Goal: Task Accomplishment & Management: Manage account settings

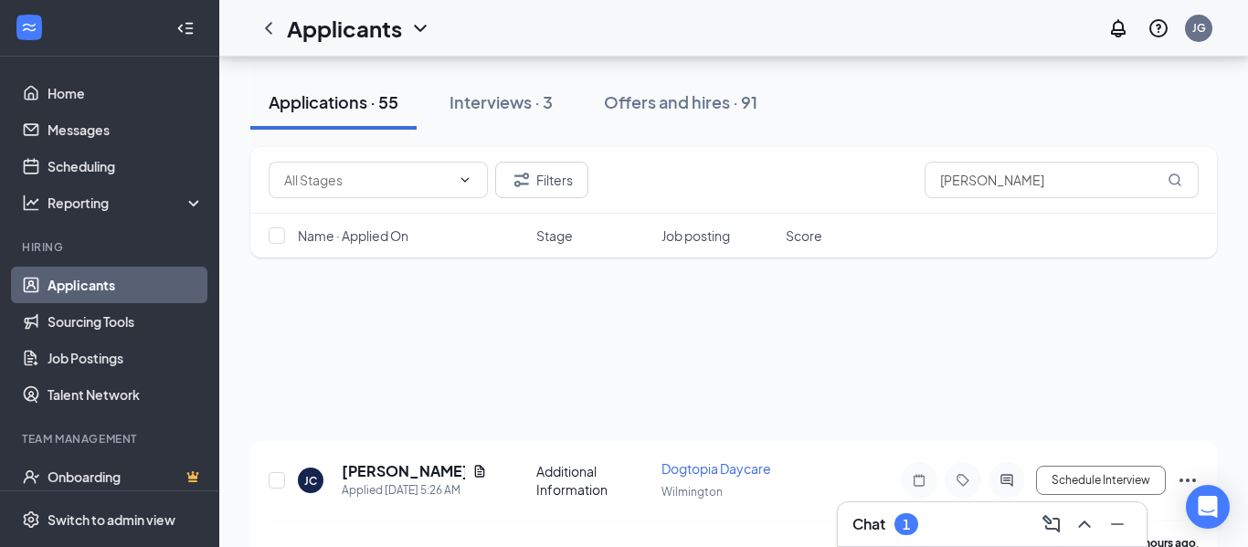
scroll to position [900, 0]
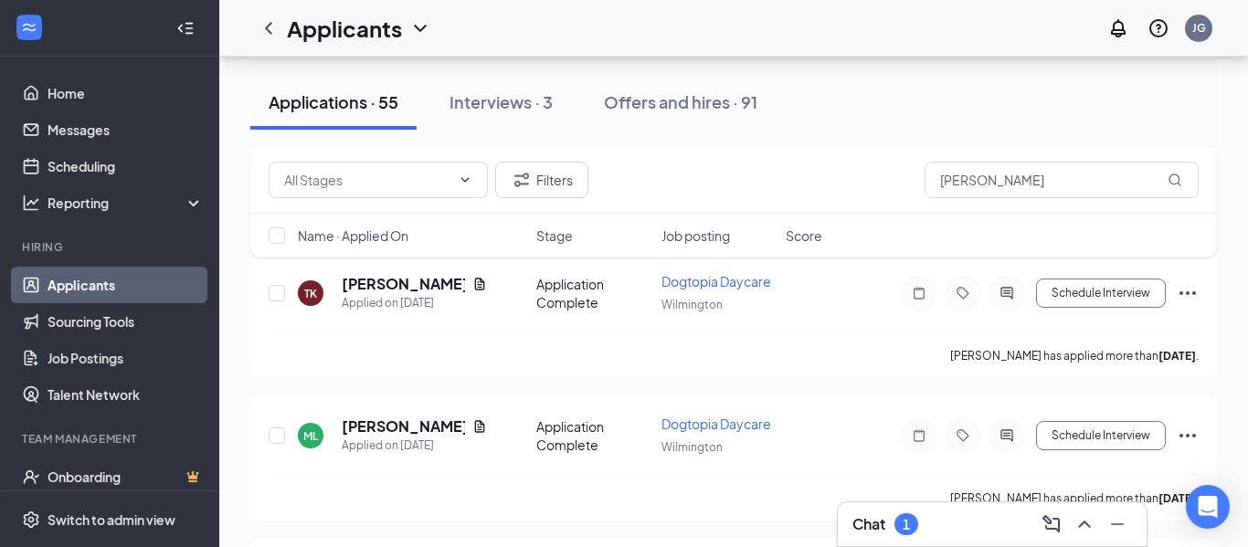
type input "[PERSON_NAME]"
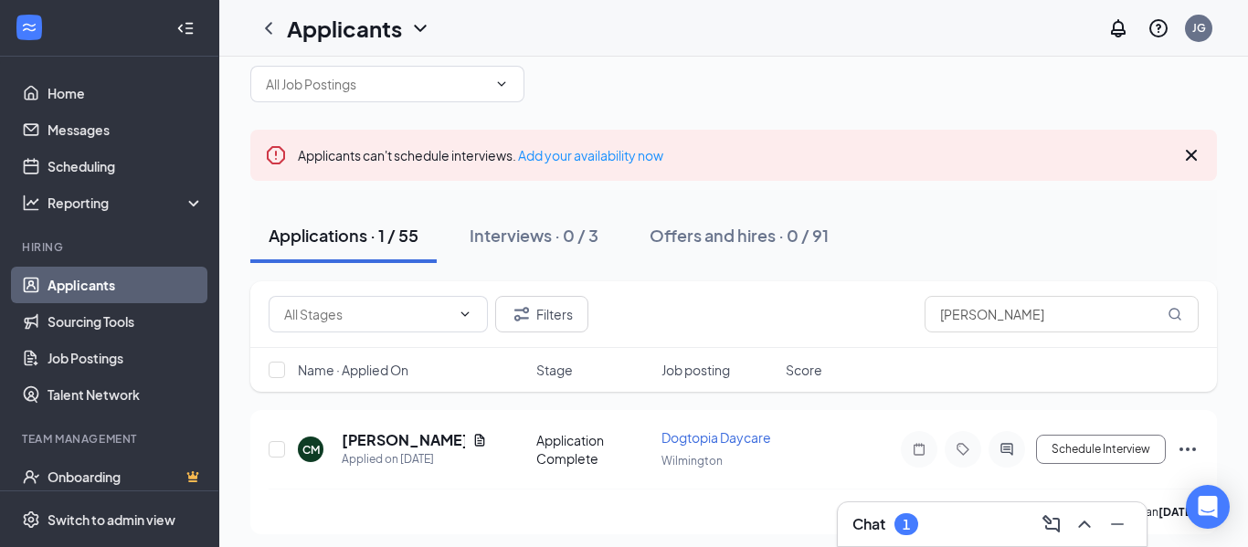
scroll to position [40, 0]
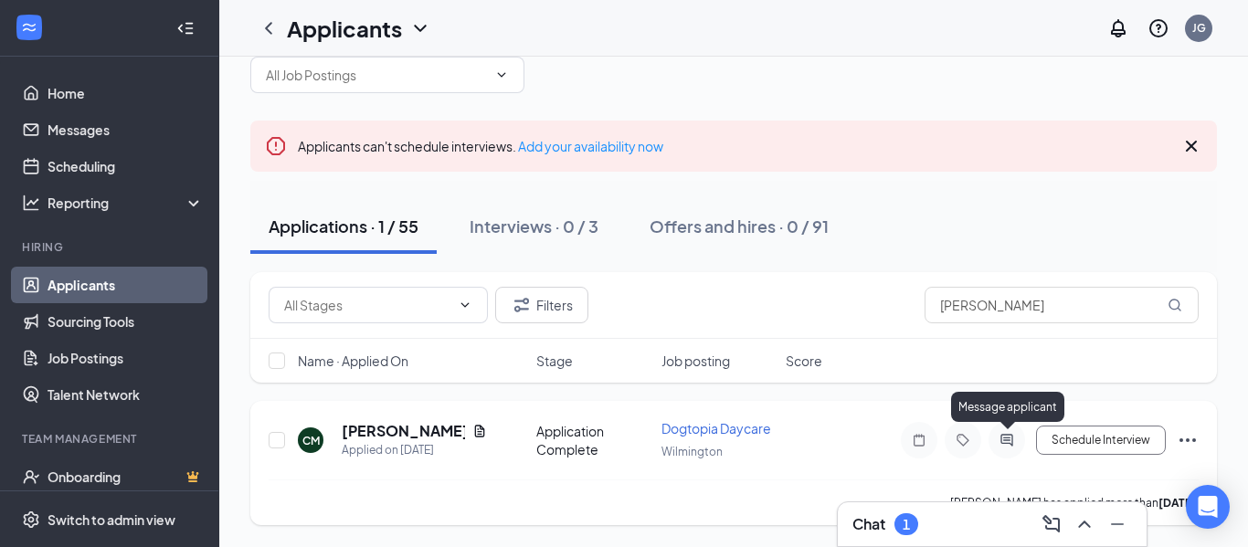
click at [1008, 437] on icon "ActiveChat" at bounding box center [1007, 440] width 22 height 15
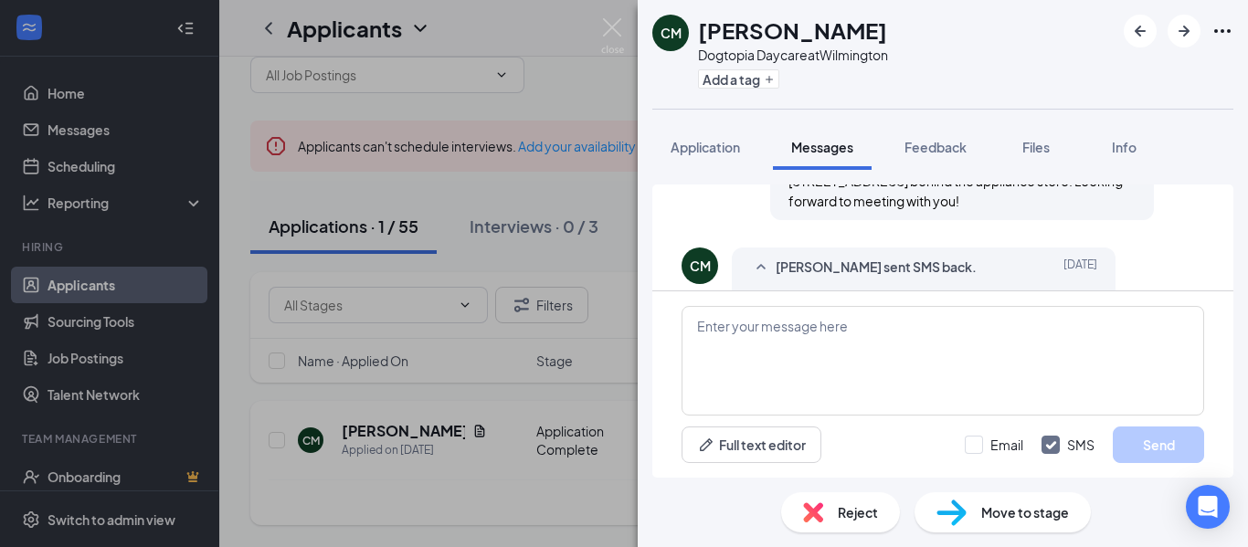
scroll to position [1045, 0]
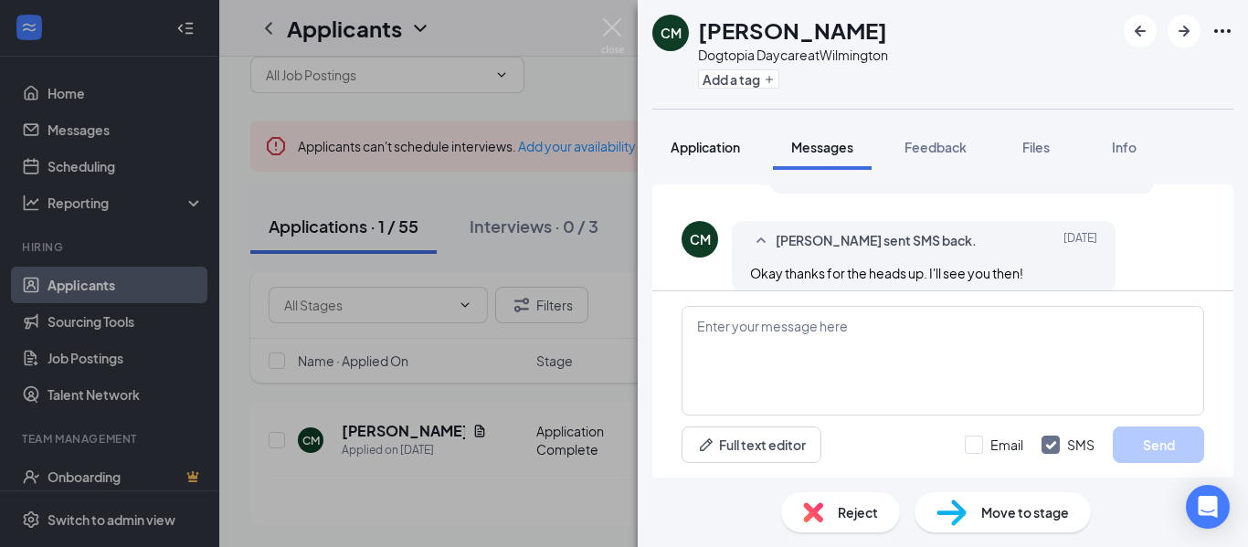
click at [697, 141] on span "Application" at bounding box center [705, 147] width 69 height 16
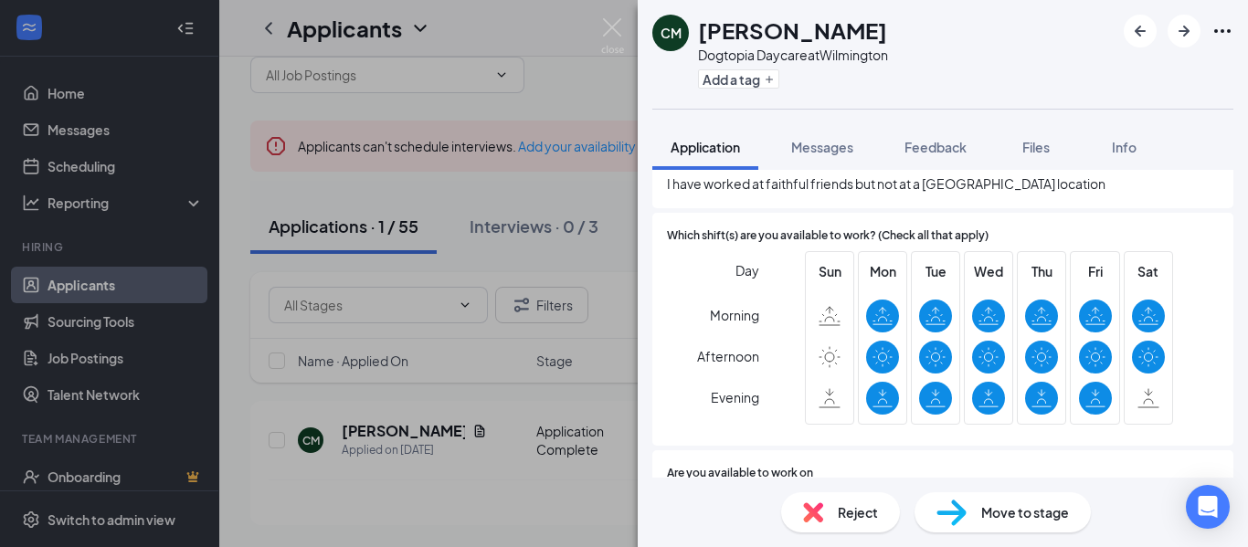
scroll to position [743, 0]
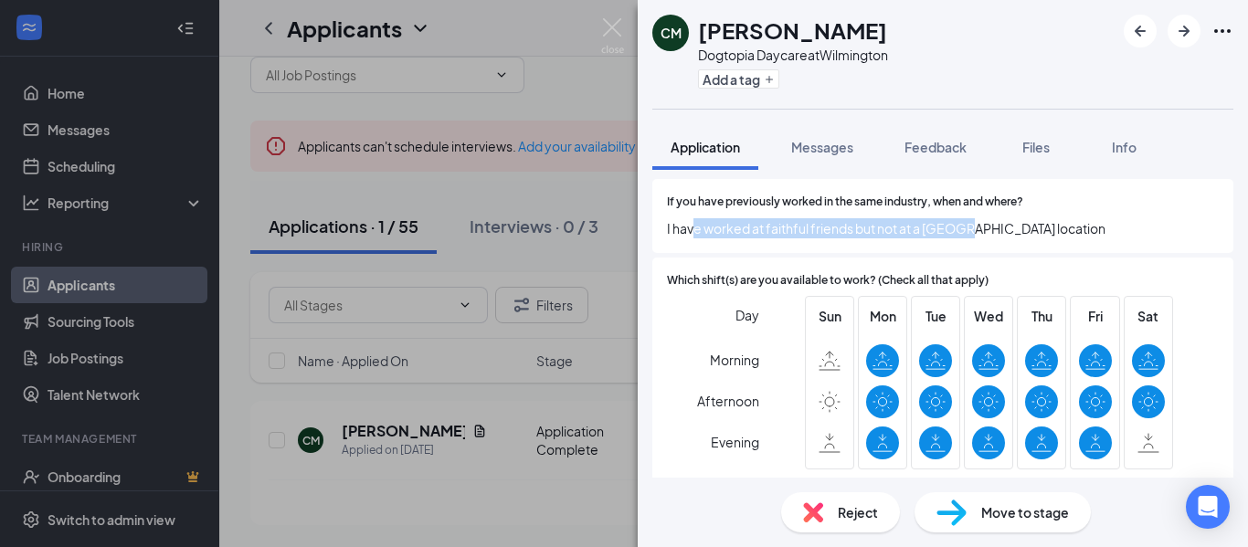
drag, startPoint x: 695, startPoint y: 230, endPoint x: 970, endPoint y: 237, distance: 275.1
click at [970, 237] on span "I have worked at faithful friends but not at a [GEOGRAPHIC_DATA] location" at bounding box center [943, 228] width 552 height 20
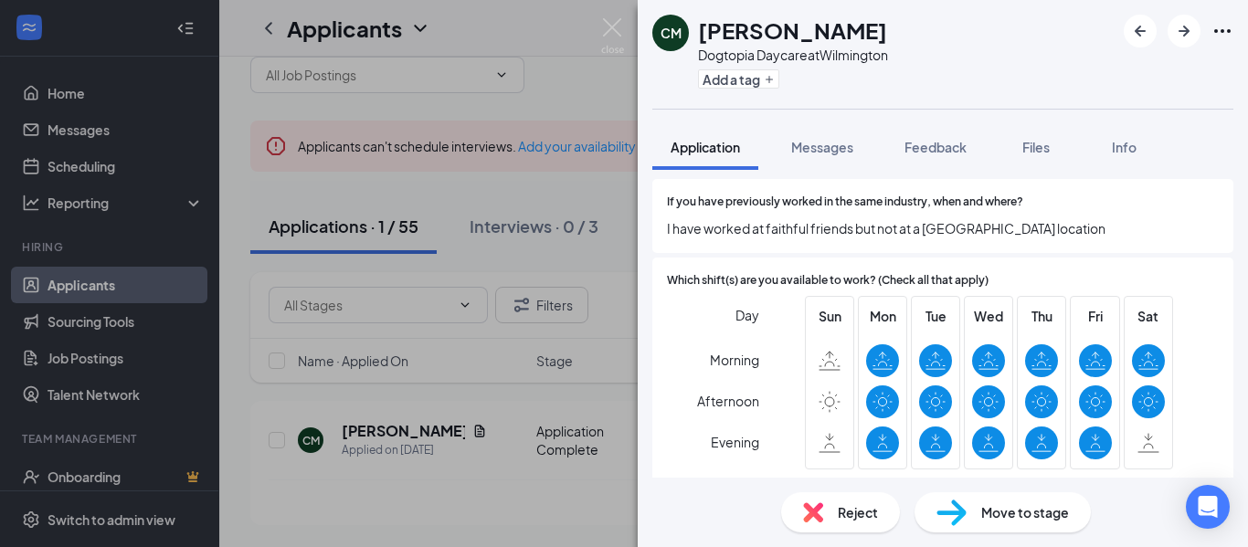
click at [1031, 239] on div "If you have previously worked in the same industry, when and where? I have work…" at bounding box center [942, 216] width 581 height 74
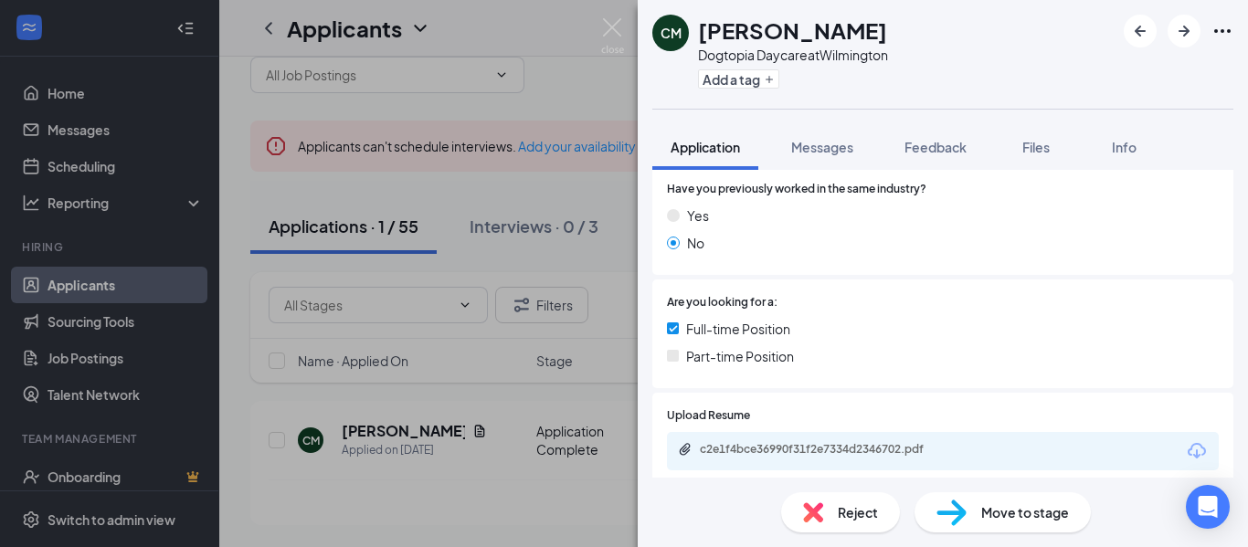
scroll to position [270, 0]
click at [839, 448] on div "c2e1f4bce36990f31f2e7334d2346702.pdf" at bounding box center [828, 451] width 256 height 15
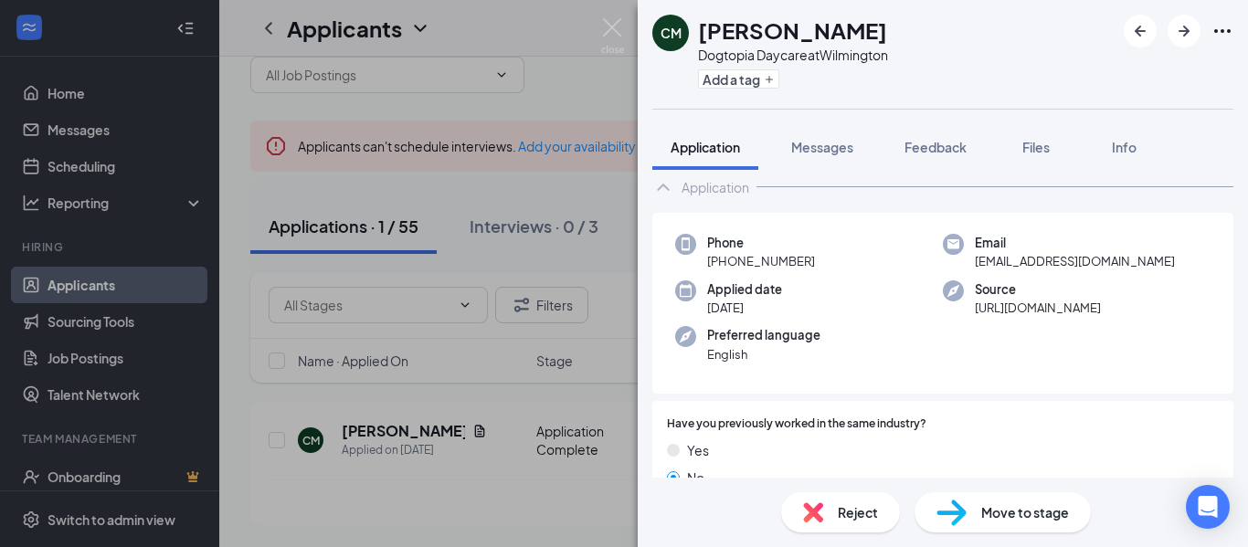
scroll to position [30, 0]
